Goal: Task Accomplishment & Management: Use online tool/utility

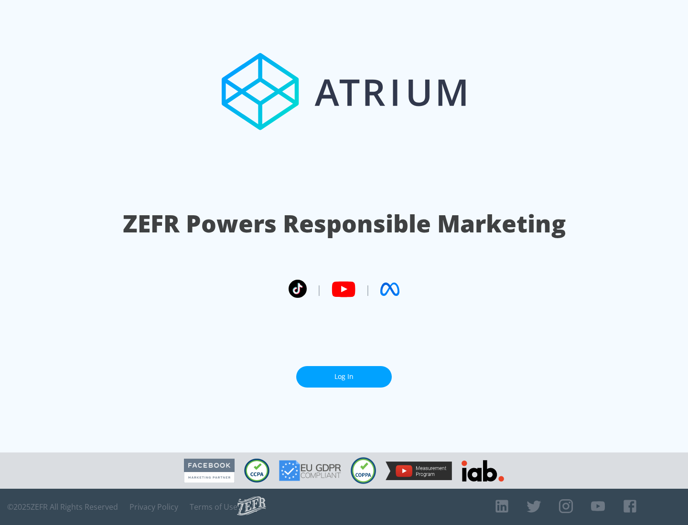
click at [344, 377] on link "Log In" at bounding box center [344, 376] width 96 height 21
